Goal: Download file/media

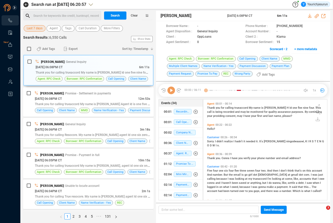
scroll to position [99, 121]
click at [38, 25] on span "Last 7 days" at bounding box center [35, 28] width 16 height 6
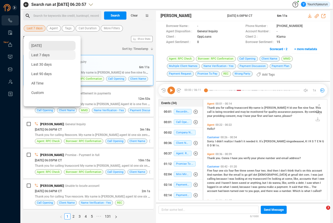
click at [37, 47] on span "[DATE]" at bounding box center [36, 45] width 10 height 4
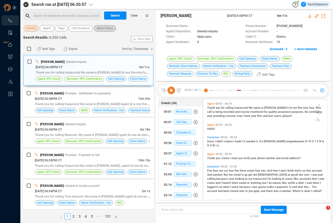
click at [109, 28] on span "More Filters" at bounding box center [105, 28] width 16 height 6
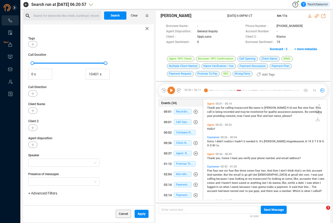
scroll to position [36, 0]
click at [49, 190] on div "+ Advanced Filters" at bounding box center [88, 192] width 120 height 5
click at [47, 193] on span "+ Advanced Filters" at bounding box center [42, 192] width 29 height 4
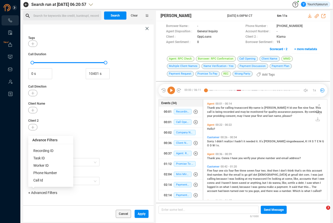
click at [50, 170] on span "Phone Number" at bounding box center [45, 172] width 24 height 4
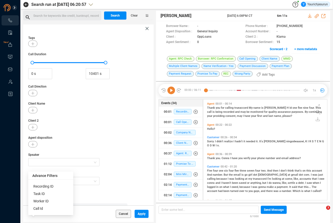
scroll to position [60, 0]
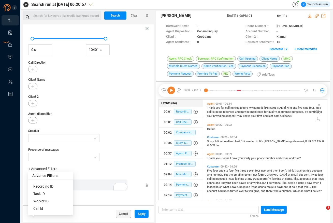
click at [90, 186] on div "Enter a comma separated list ﻿" at bounding box center [79, 184] width 97 height 11
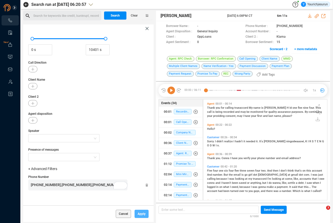
click at [146, 215] on div "Cancel Apply" at bounding box center [88, 213] width 130 height 17
click at [118, 15] on button "Search" at bounding box center [115, 15] width 22 height 8
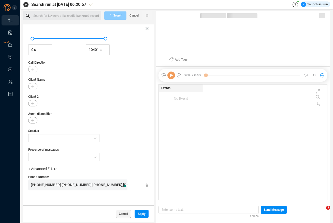
scroll to position [114, 121]
click at [141, 213] on span "Apply" at bounding box center [141, 213] width 8 height 8
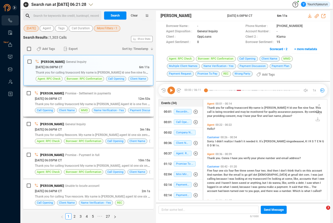
scroll to position [99, 121]
click at [108, 17] on button "Search" at bounding box center [115, 15] width 22 height 8
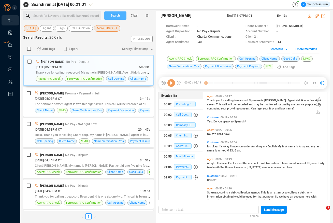
scroll to position [107, 121]
click at [30, 49] on input "checkbox" at bounding box center [29, 49] width 4 height 4
checkbox input "true"
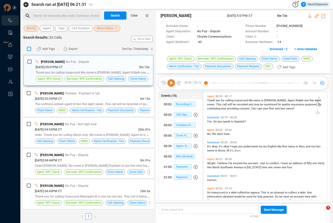
checkbox input "true"
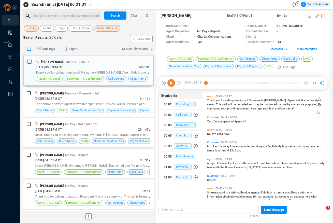
checkbox input "true"
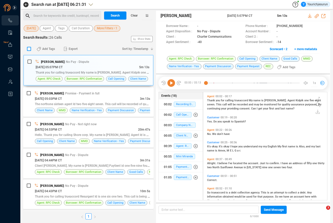
checkbox input "true"
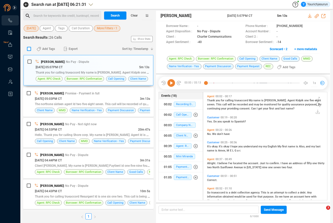
checkbox input "true"
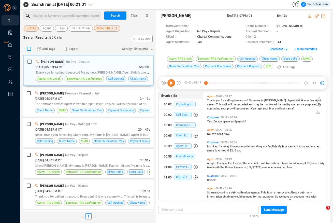
checkbox input "true"
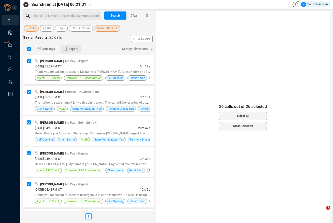
click at [68, 50] on button "Export" at bounding box center [70, 49] width 20 height 8
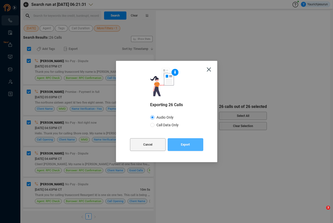
click at [191, 145] on button "Export" at bounding box center [185, 144] width 36 height 13
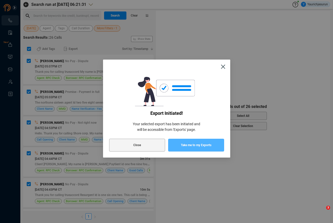
click at [196, 146] on span "Take me to my Exports" at bounding box center [196, 144] width 30 height 13
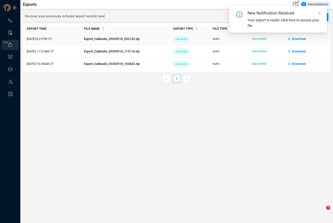
click at [241, 38] on span "Download" at bounding box center [299, 39] width 14 height 8
